Goal: Task Accomplishment & Management: Manage account settings

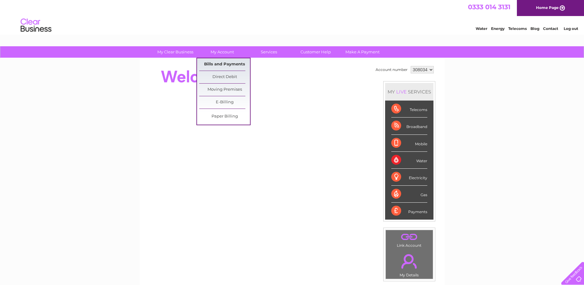
click at [217, 62] on link "Bills and Payments" at bounding box center [224, 64] width 51 height 12
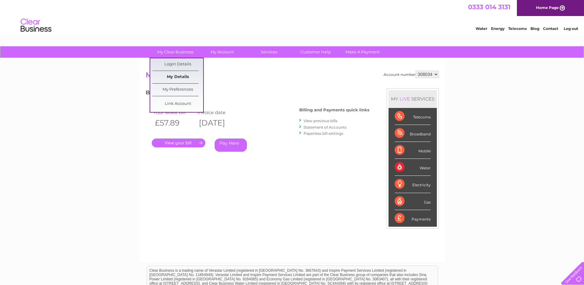
click at [170, 78] on link "My Details" at bounding box center [177, 77] width 51 height 12
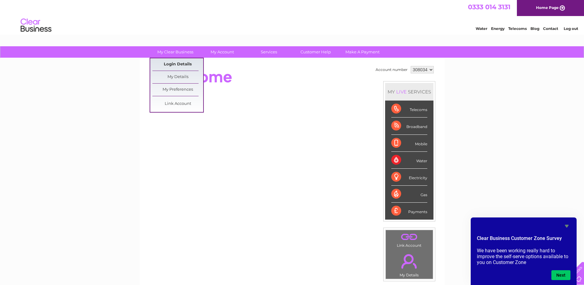
click at [172, 63] on link "Login Details" at bounding box center [177, 64] width 51 height 12
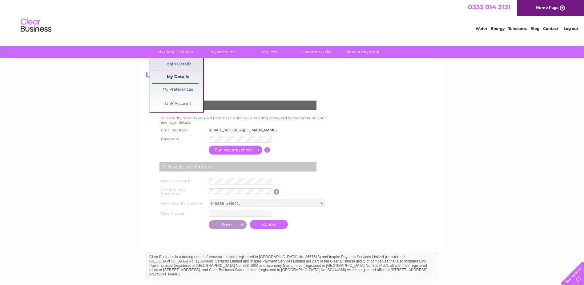
click at [173, 74] on link "My Details" at bounding box center [177, 77] width 51 height 12
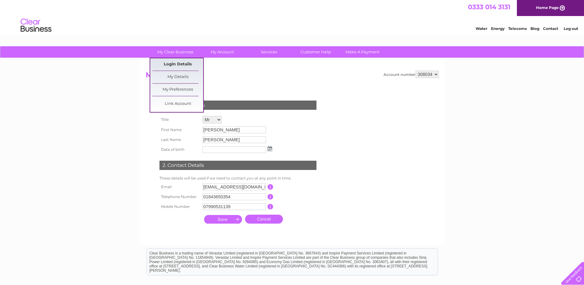
click at [171, 65] on link "Login Details" at bounding box center [177, 64] width 51 height 12
